Goal: Task Accomplishment & Management: Manage account settings

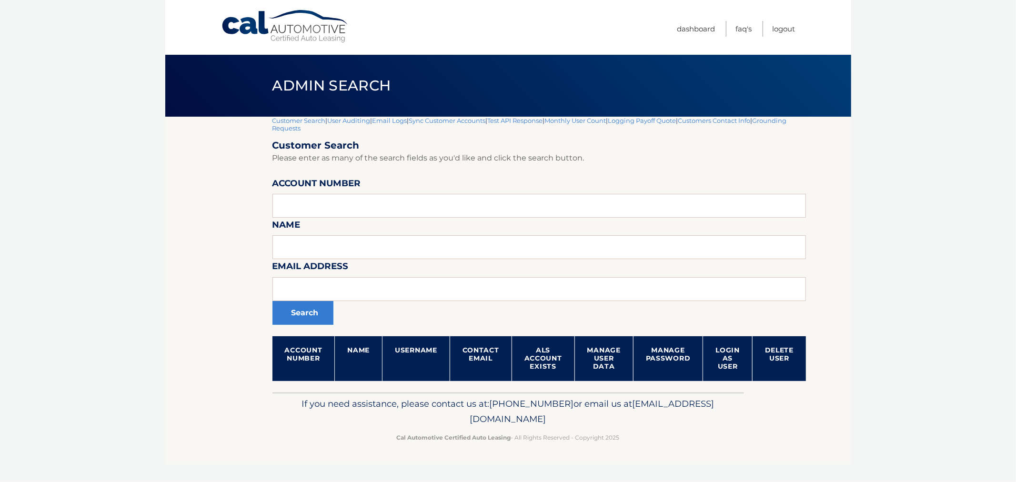
click at [382, 214] on input "text" at bounding box center [539, 206] width 534 height 24
type input "44455531585"
click at [272, 301] on button "Search" at bounding box center [302, 313] width 61 height 24
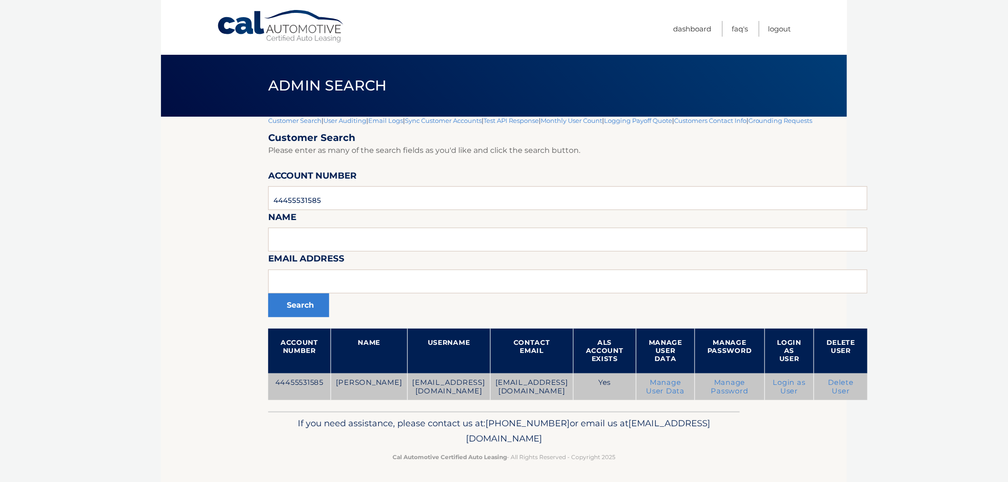
click at [773, 383] on link "Login as User" at bounding box center [789, 386] width 32 height 17
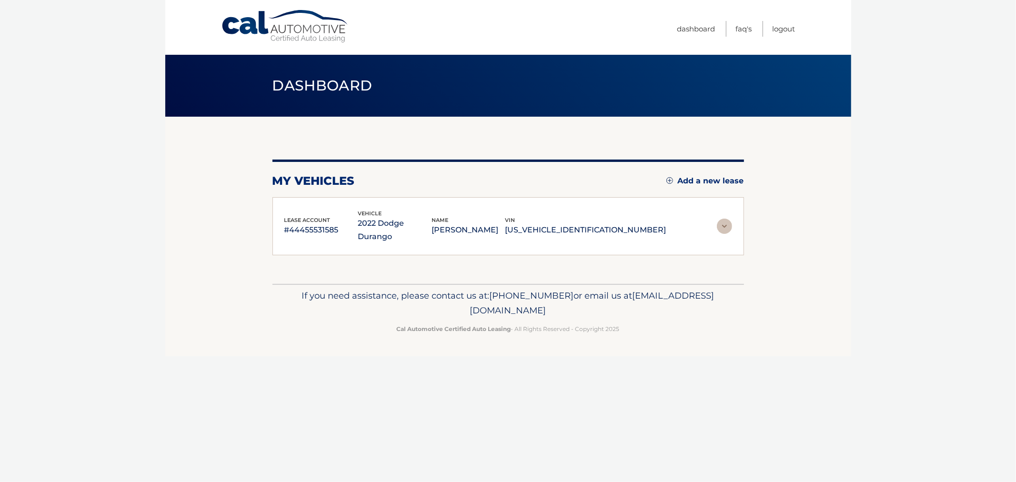
drag, startPoint x: 662, startPoint y: 203, endPoint x: 663, endPoint y: 212, distance: 9.2
click at [662, 203] on div "lease account #44455531585 vehicle 2022 Dodge Durango name [PERSON_NAME] vin [U…" at bounding box center [508, 226] width 472 height 59
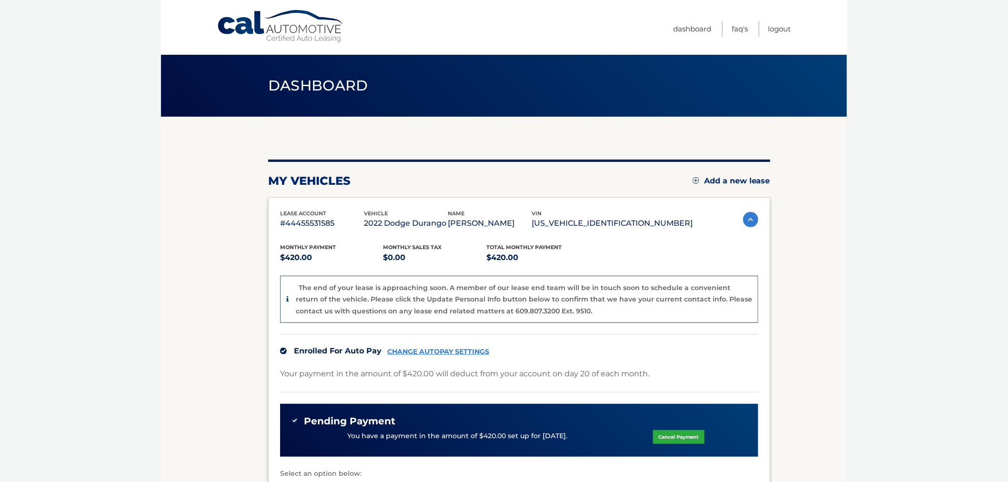
scroll to position [150, 0]
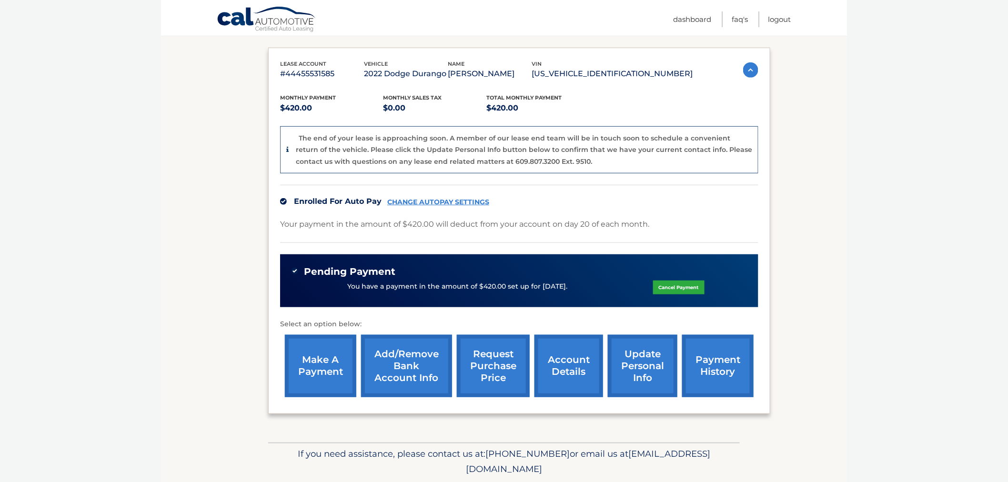
click at [498, 355] on link "request purchase price" at bounding box center [493, 366] width 73 height 62
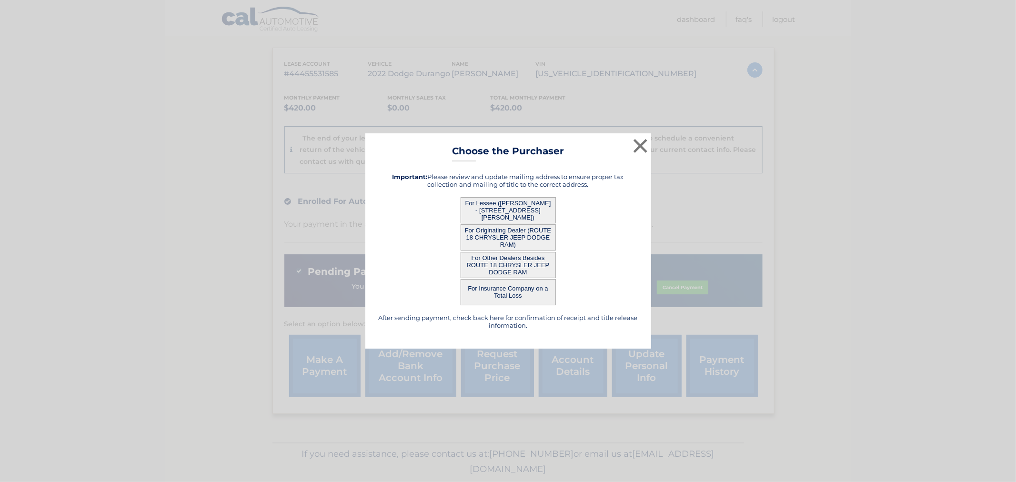
click at [531, 263] on button "For Other Dealers Besides ROUTE 18 CHRYSLER JEEP DODGE RAM" at bounding box center [508, 265] width 95 height 26
drag, startPoint x: 594, startPoint y: 254, endPoint x: 515, endPoint y: 271, distance: 81.3
click at [593, 254] on div "For Other Dealers Besides ROUTE 18 CHRYSLER JEEP DODGE RAM" at bounding box center [508, 265] width 262 height 26
click at [515, 267] on button "For Other Dealers Besides ROUTE 18 CHRYSLER JEEP DODGE RAM" at bounding box center [508, 265] width 95 height 26
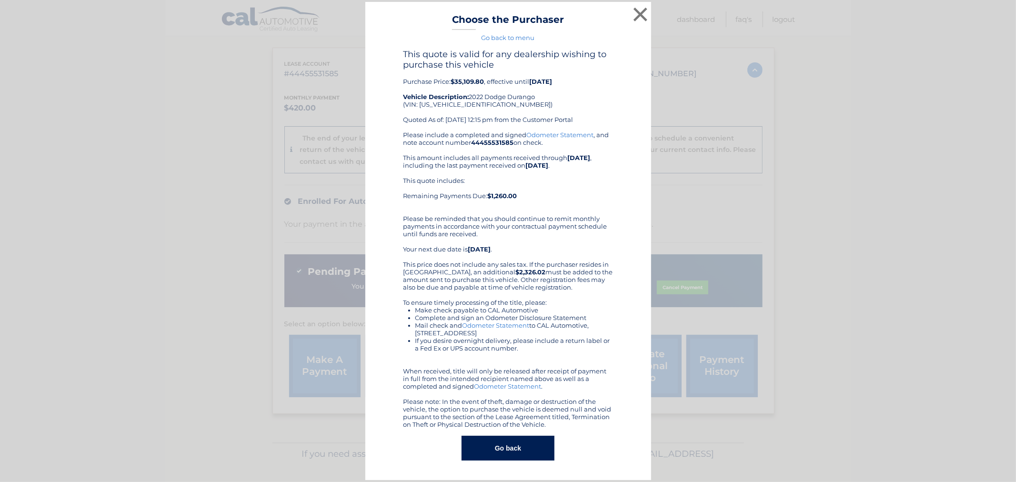
click at [501, 456] on button "Go back" at bounding box center [508, 448] width 93 height 25
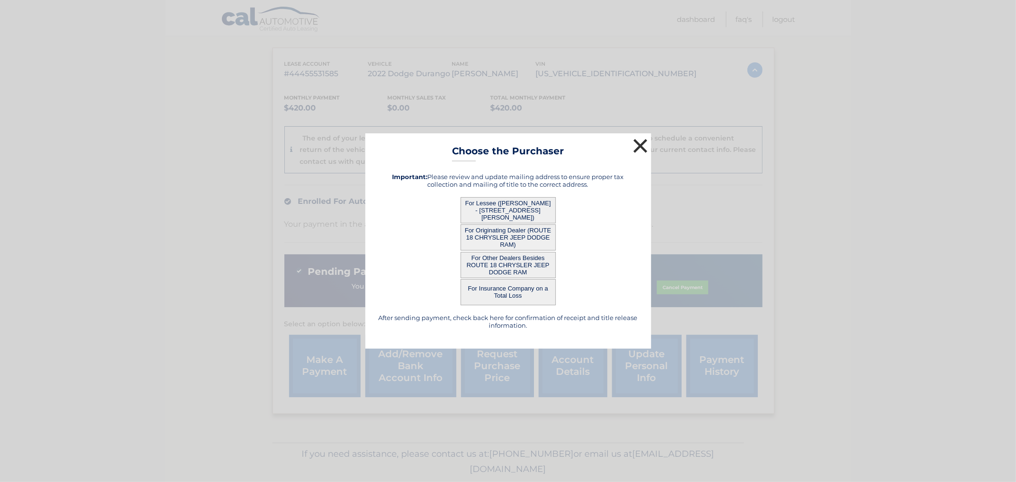
click at [639, 148] on button "×" at bounding box center [640, 145] width 19 height 19
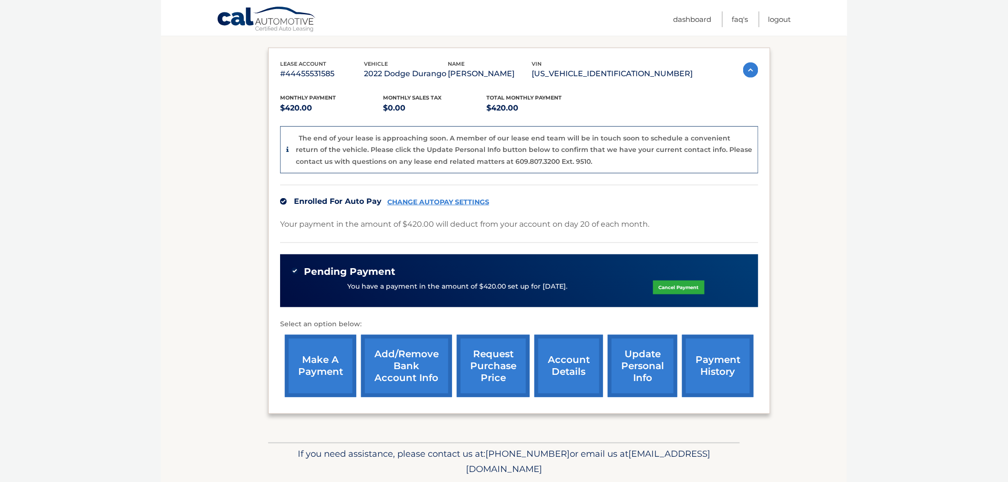
click at [307, 73] on p "#44455531585" at bounding box center [322, 73] width 84 height 13
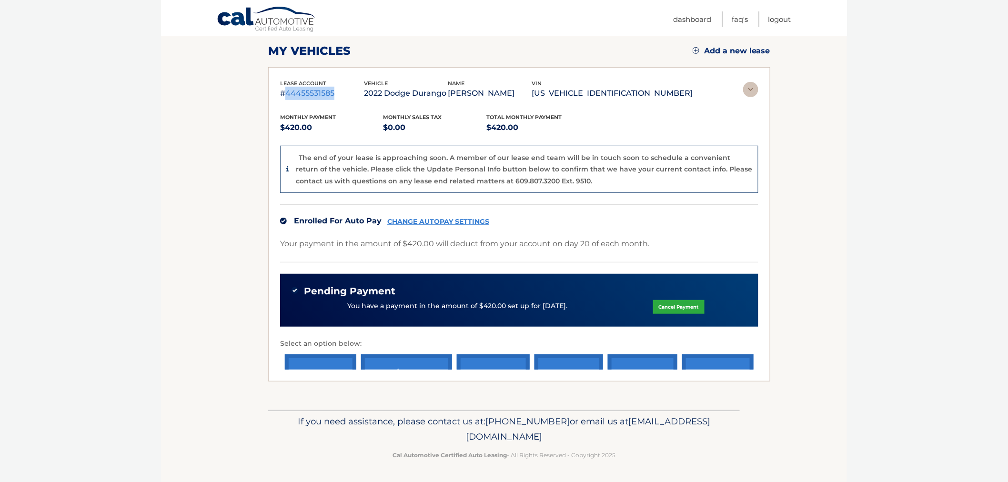
scroll to position [7, 0]
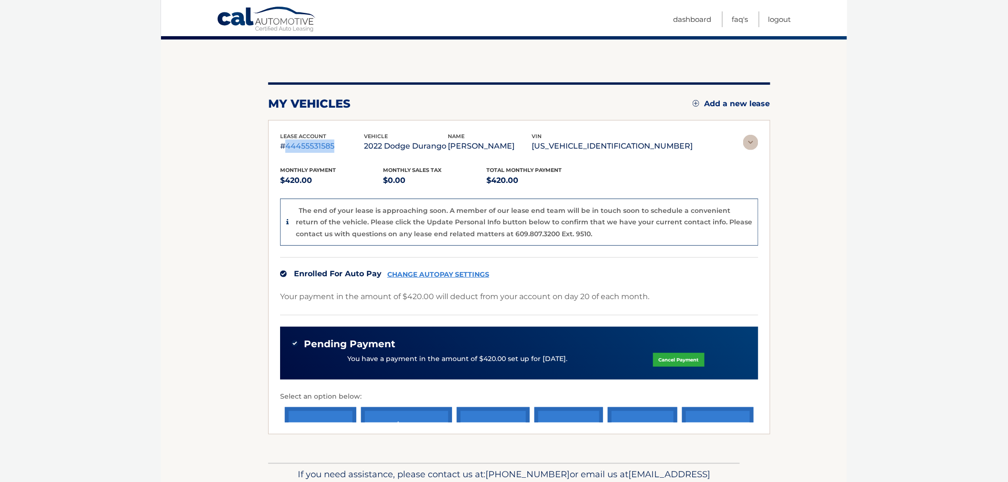
click at [307, 73] on div "my vehicles Add a new lease lease account #44455531585 vehicle 2022 Dodge Duran…" at bounding box center [519, 251] width 502 height 423
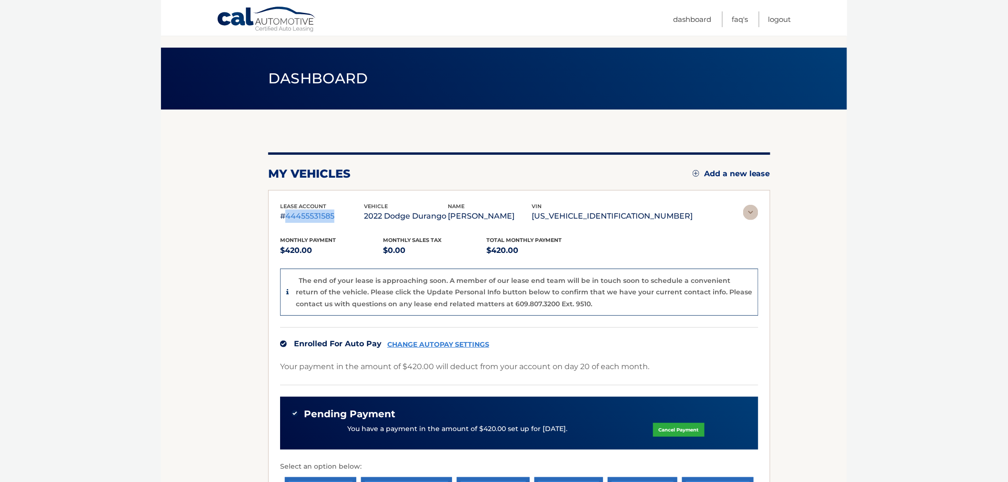
copy p "44455531585"
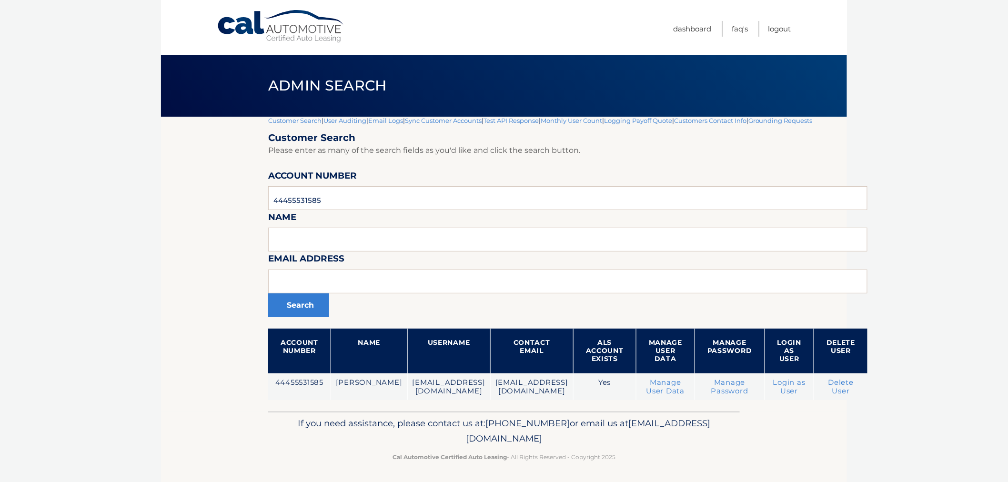
drag, startPoint x: 630, startPoint y: 462, endPoint x: 328, endPoint y: 427, distance: 304.6
click at [329, 428] on div "If you need assistance, please contact us at: 609-807-3200 or email us at Custo…" at bounding box center [504, 438] width 472 height 53
click at [328, 427] on p "If you need assistance, please contact us at: 609-807-3200 or email us at Custo…" at bounding box center [503, 431] width 459 height 30
